Goal: Book appointment/travel/reservation

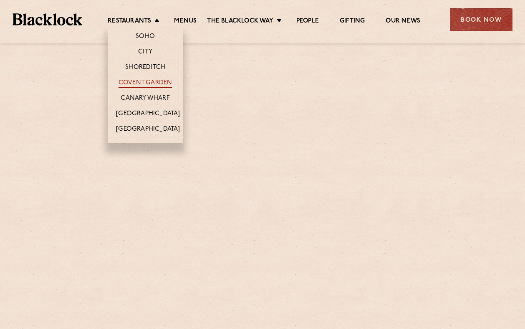
click at [137, 81] on link "Covent Garden" at bounding box center [145, 83] width 54 height 9
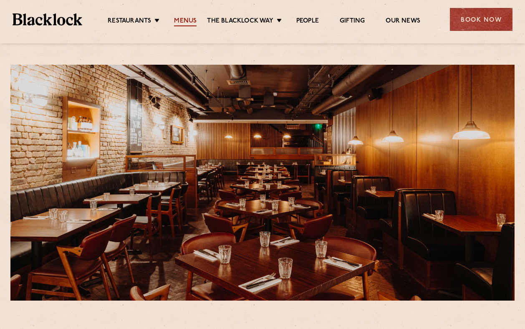
click at [185, 22] on link "Menus" at bounding box center [185, 21] width 23 height 9
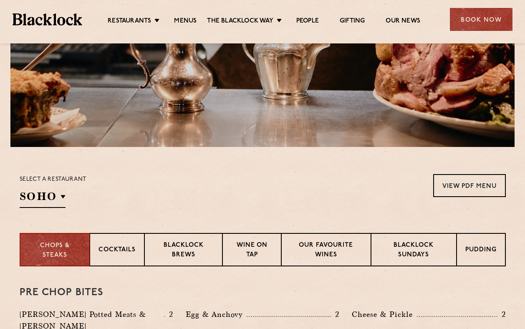
scroll to position [160, 0]
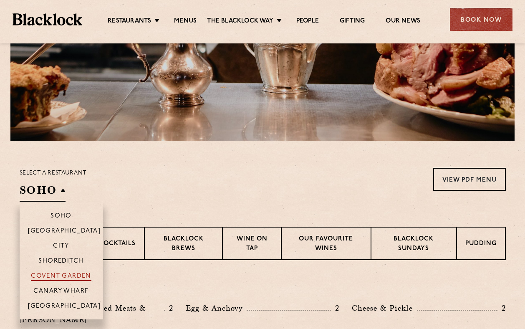
click at [58, 276] on p "Covent Garden" at bounding box center [61, 276] width 60 height 8
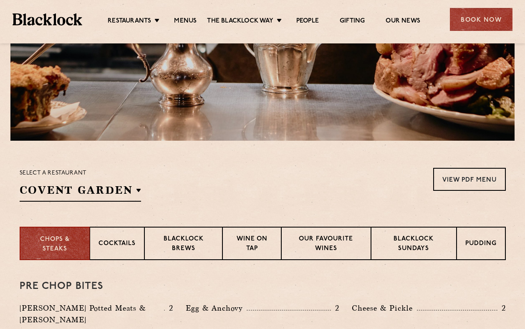
click at [223, 166] on section "Select a restaurant [GEOGRAPHIC_DATA] [GEOGRAPHIC_DATA] [GEOGRAPHIC_DATA] [GEOG…" at bounding box center [262, 184] width 525 height 86
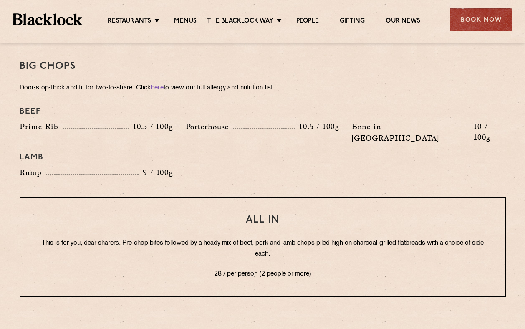
scroll to position [937, 0]
click at [483, 18] on div "Book Now" at bounding box center [481, 19] width 63 height 23
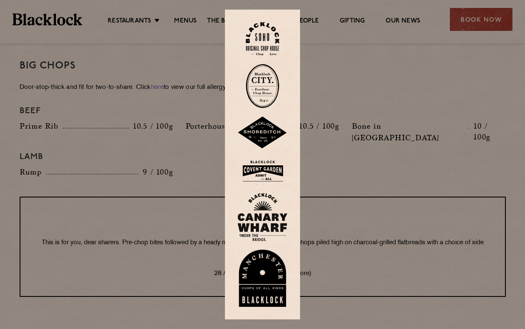
click at [268, 171] on img at bounding box center [262, 170] width 50 height 27
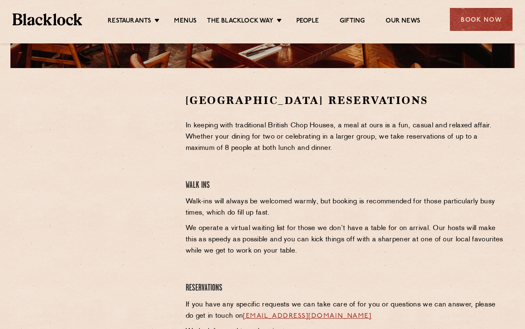
scroll to position [234, 0]
